Goal: Information Seeking & Learning: Learn about a topic

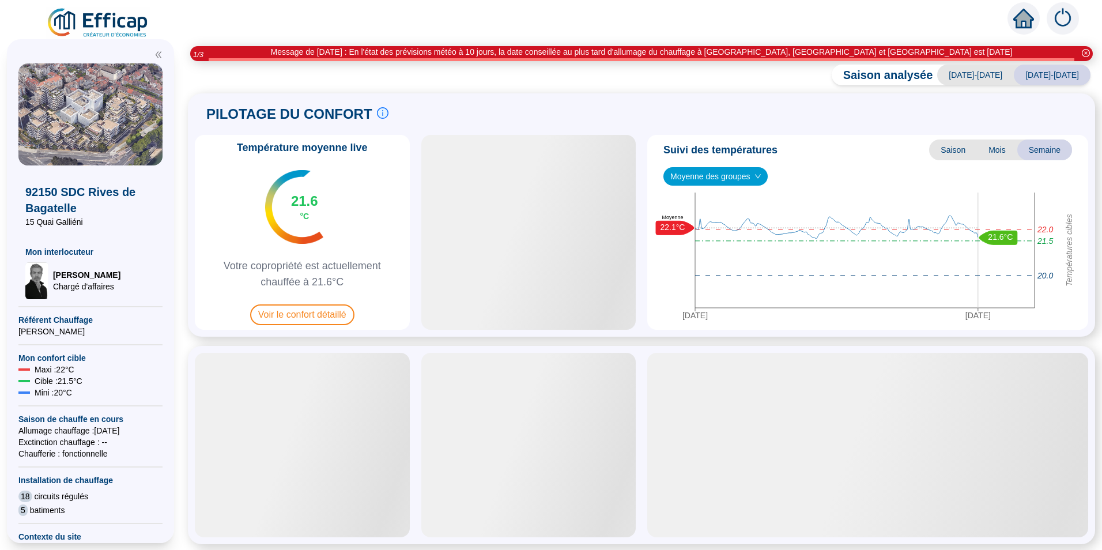
click at [316, 326] on div "Température moyenne live 21.6 °C Votre copropriété est actuellement chauffée à …" at bounding box center [302, 232] width 215 height 195
click at [319, 312] on span "Voir le confort détaillé" at bounding box center [302, 314] width 104 height 21
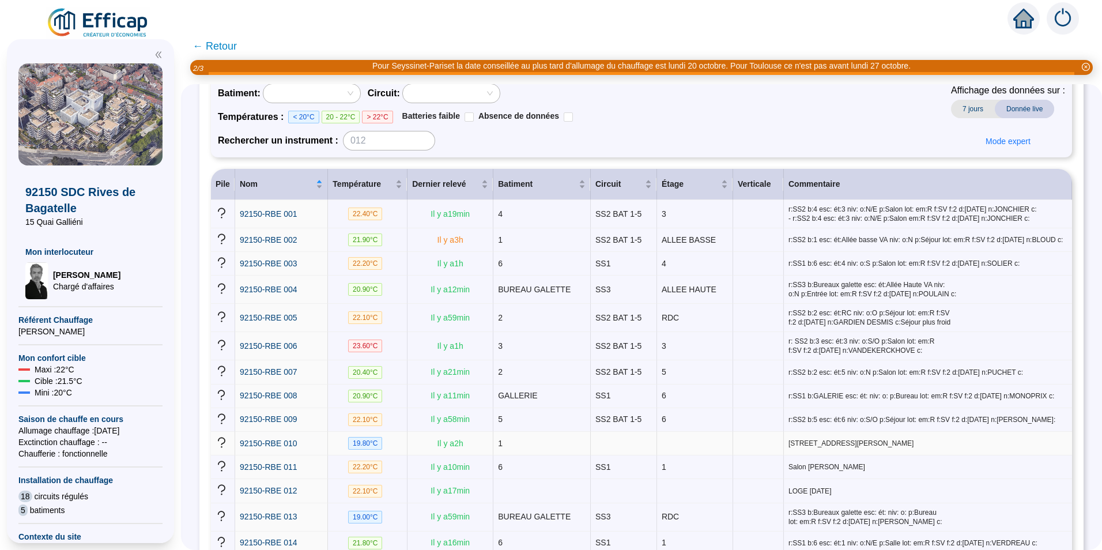
scroll to position [115, 0]
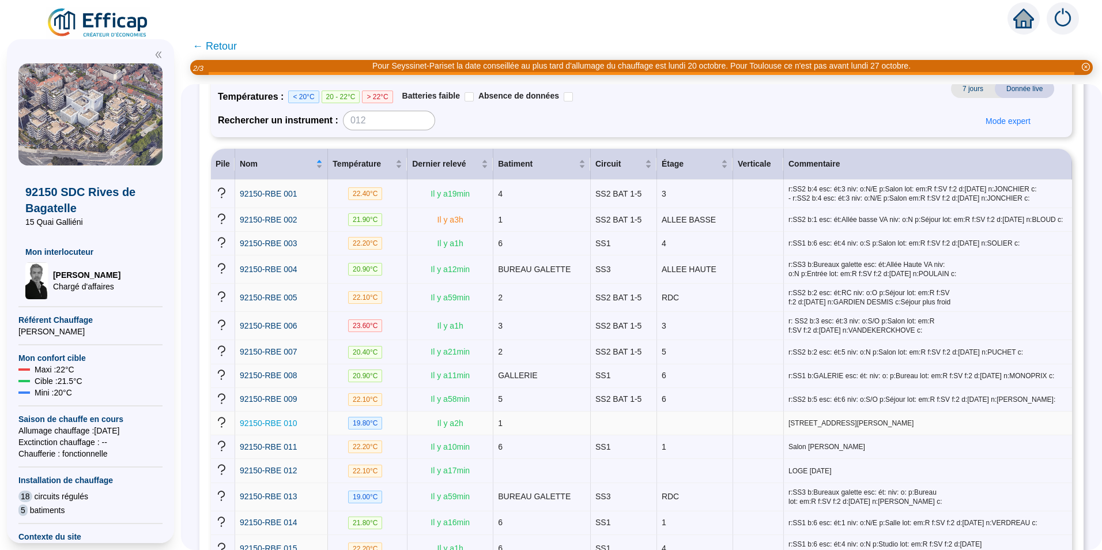
click at [297, 419] on span "92150-RBE 010" at bounding box center [269, 423] width 58 height 9
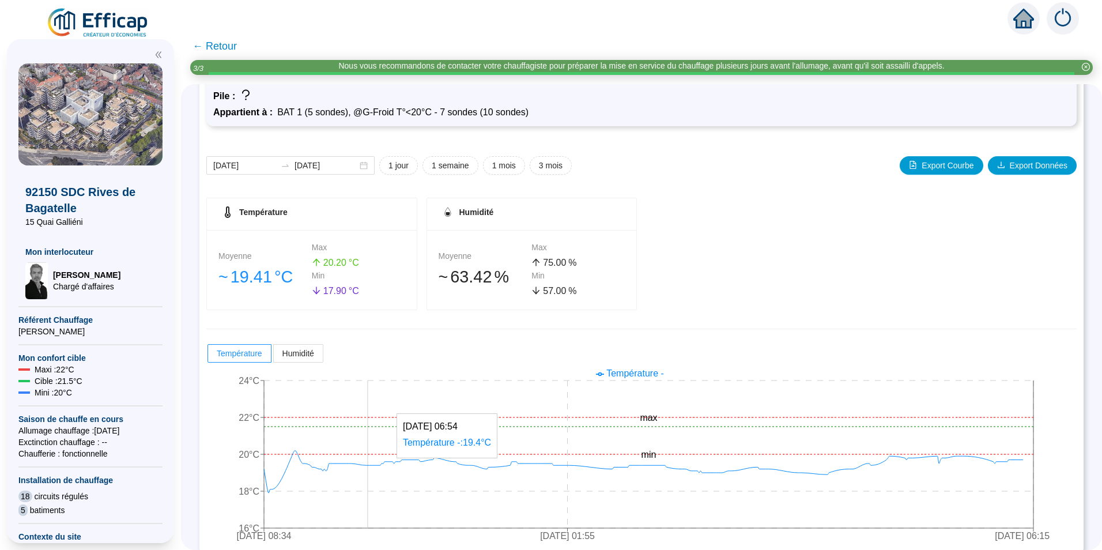
scroll to position [90, 0]
